Goal: Information Seeking & Learning: Learn about a topic

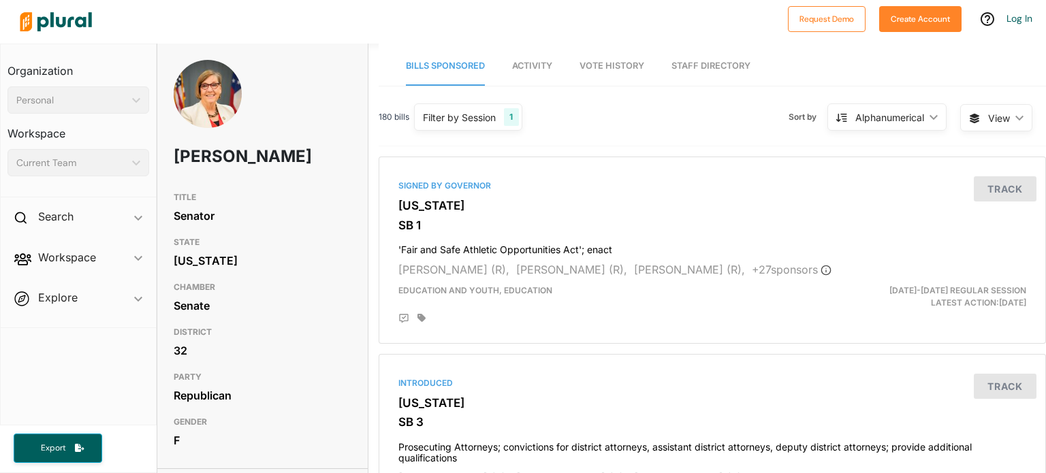
scroll to position [68, 0]
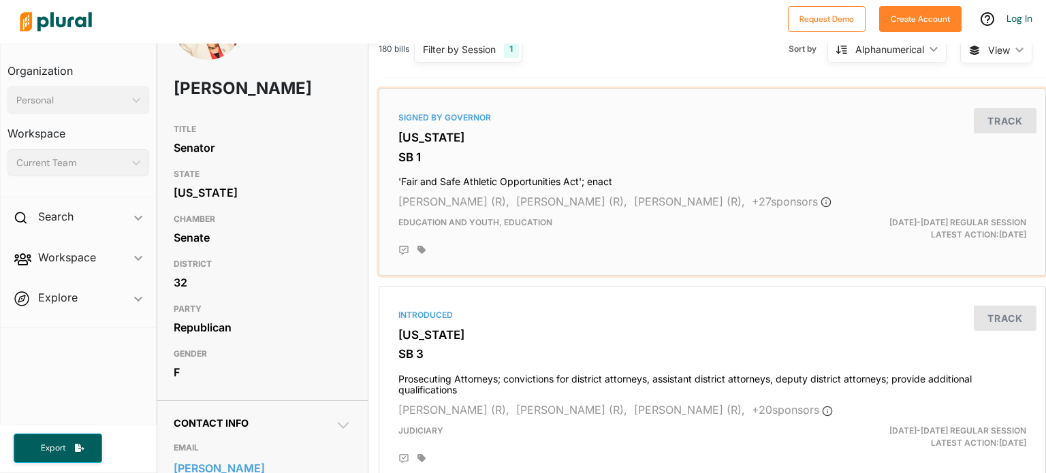
click at [469, 170] on h4 "'Fair and Safe Athletic Opportunities Act'; enact" at bounding box center [712, 179] width 628 height 18
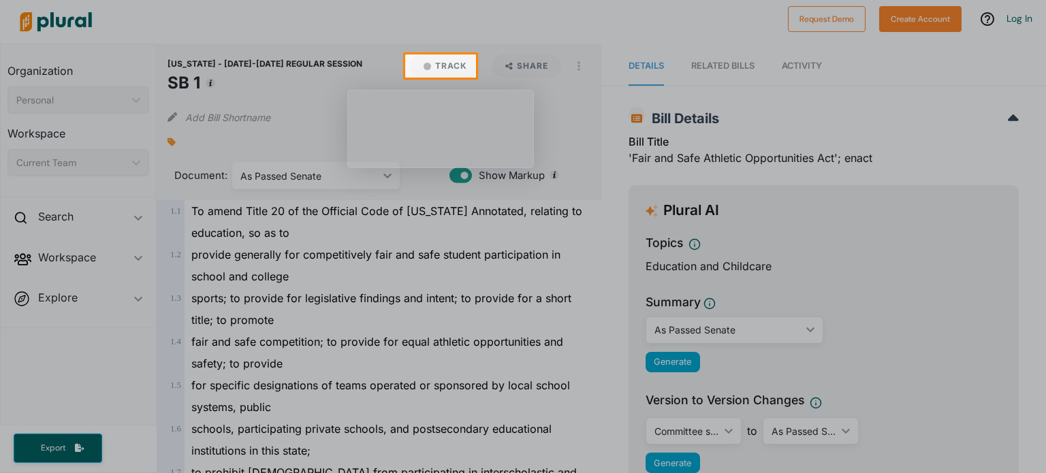
click at [474, 330] on div at bounding box center [523, 276] width 1046 height 396
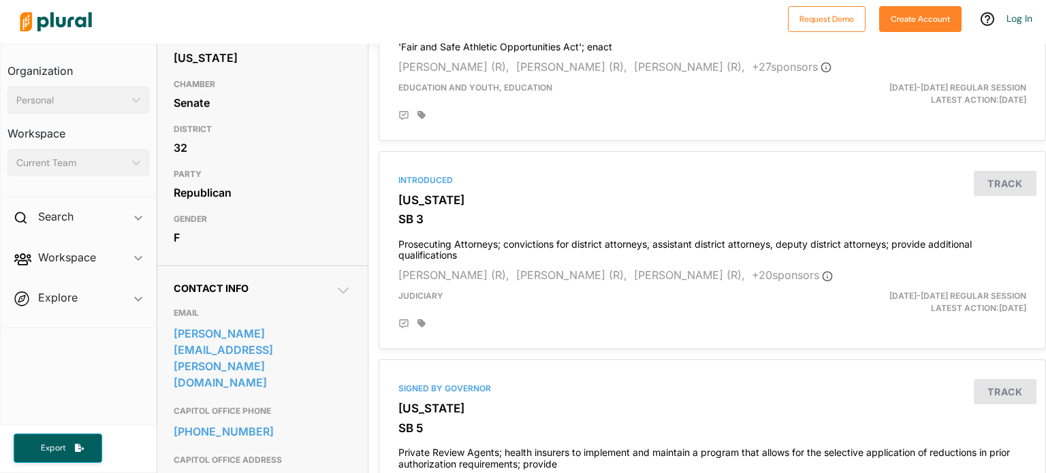
scroll to position [204, 0]
